Goal: Task Accomplishment & Management: Manage account settings

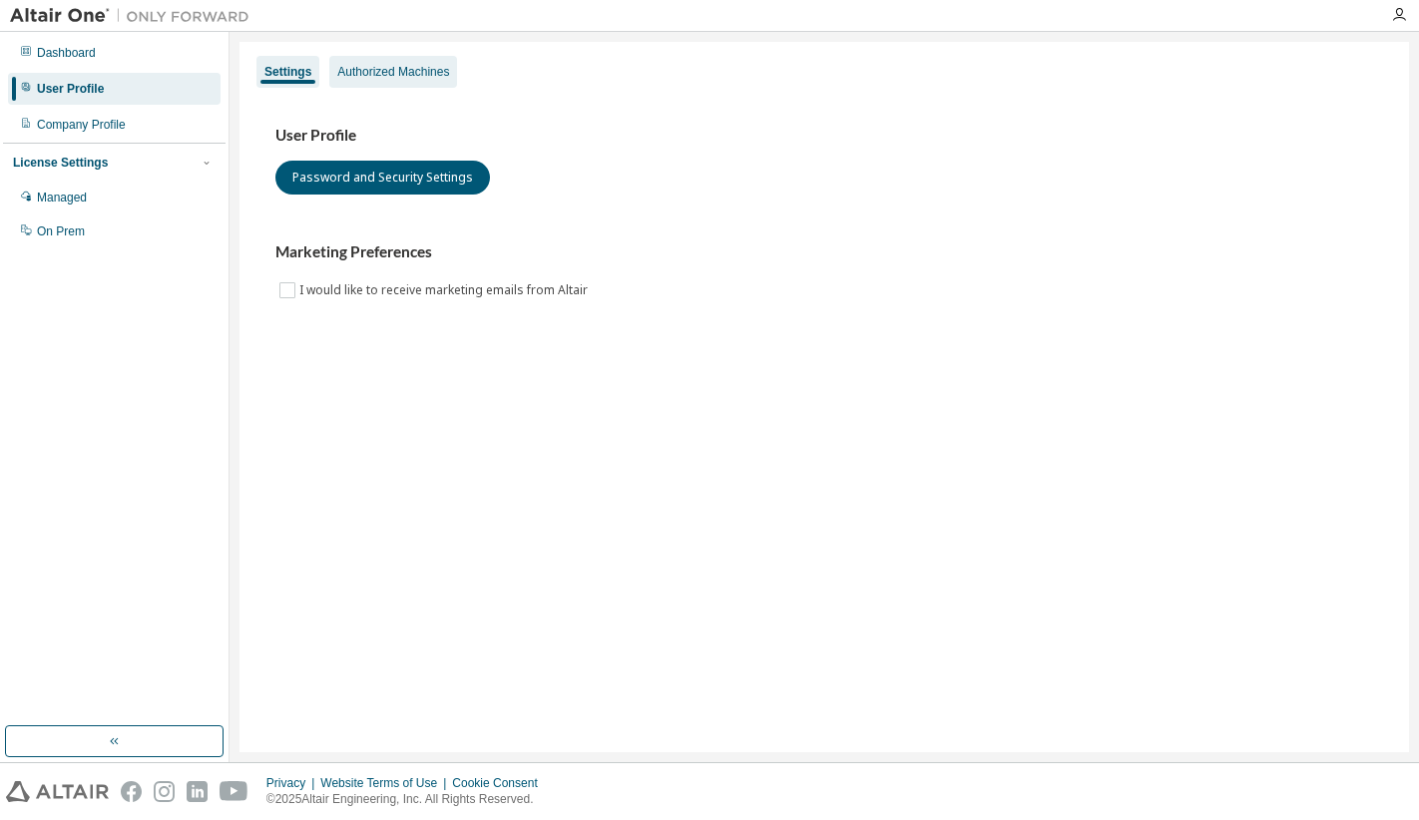
click at [437, 70] on div "Authorized Machines" at bounding box center [393, 72] width 112 height 16
